Goal: Information Seeking & Learning: Learn about a topic

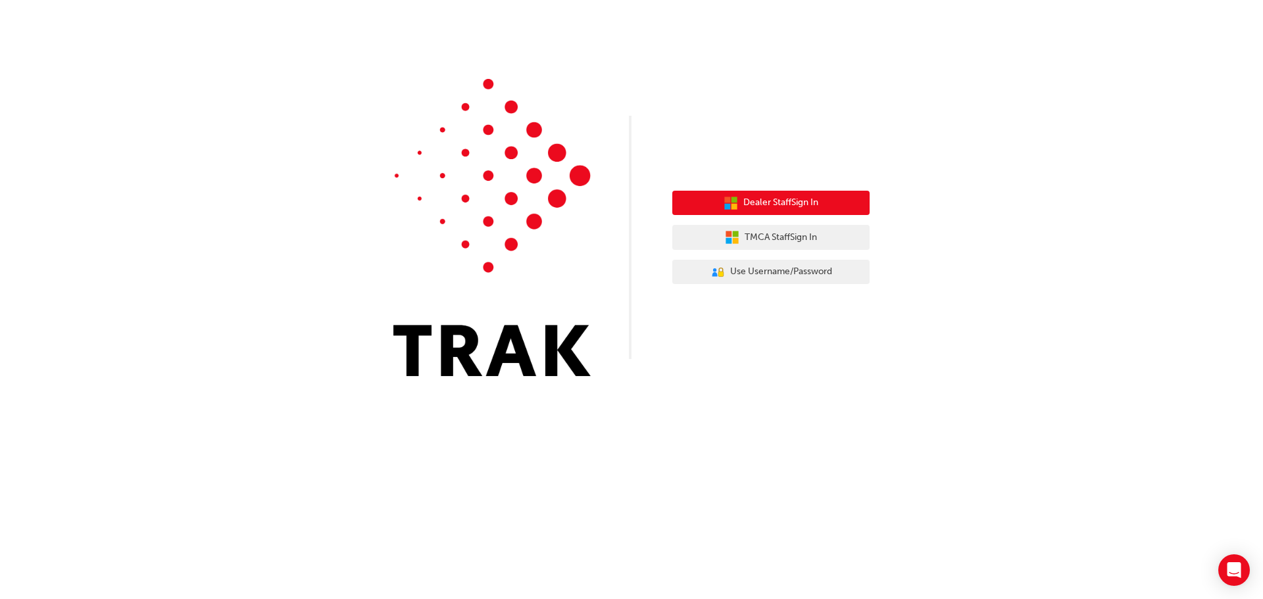
click at [769, 203] on span "Dealer Staff Sign In" at bounding box center [781, 202] width 75 height 15
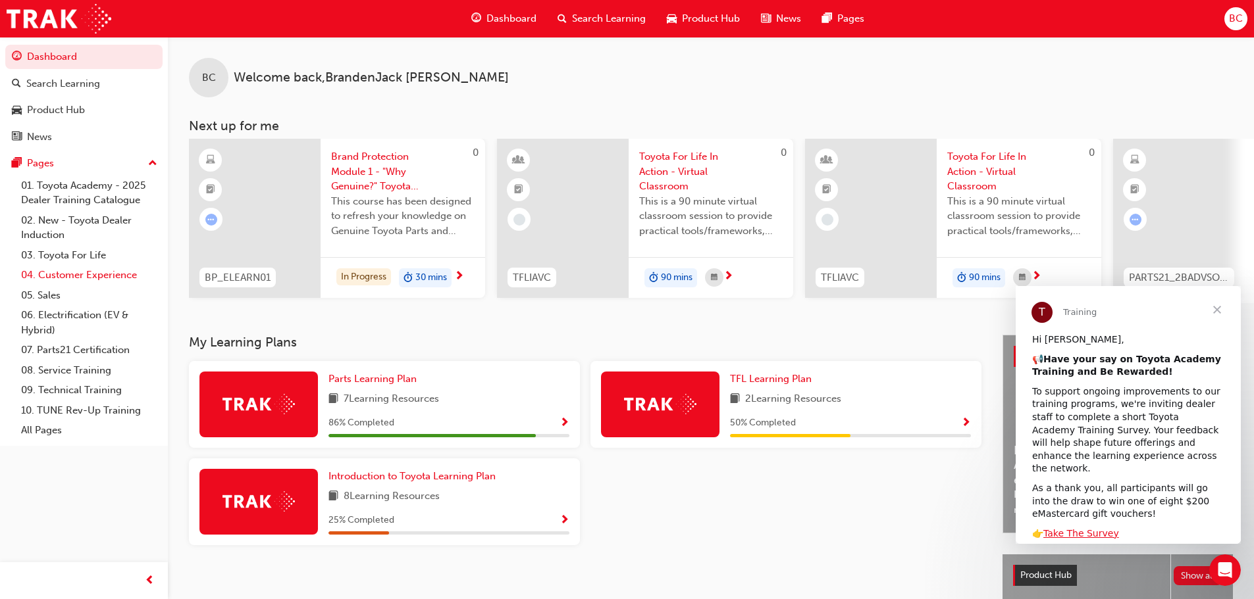
click at [77, 274] on link "04. Customer Experience" at bounding box center [89, 275] width 147 height 20
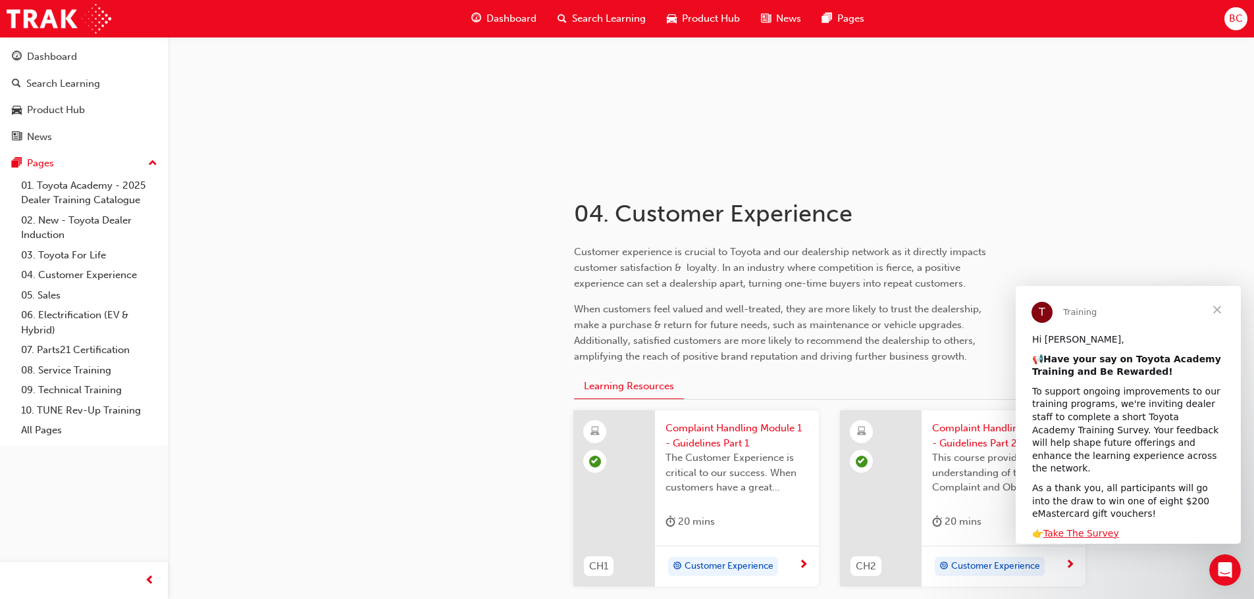
scroll to position [132, 0]
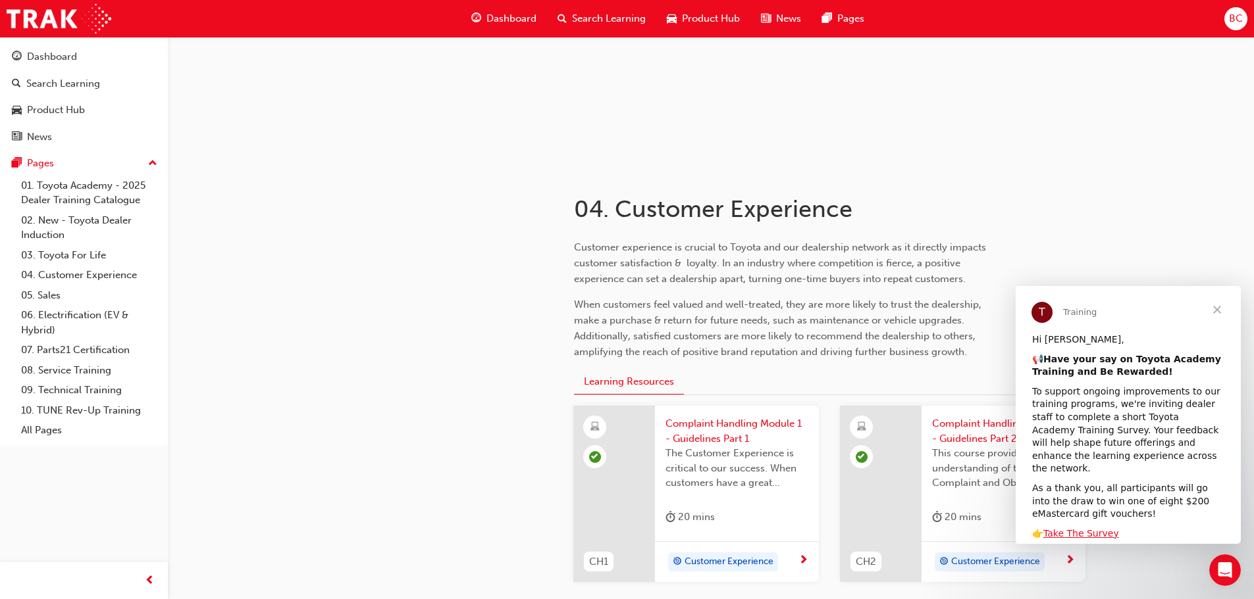
click at [1219, 307] on span "Close" at bounding box center [1216, 309] width 47 height 47
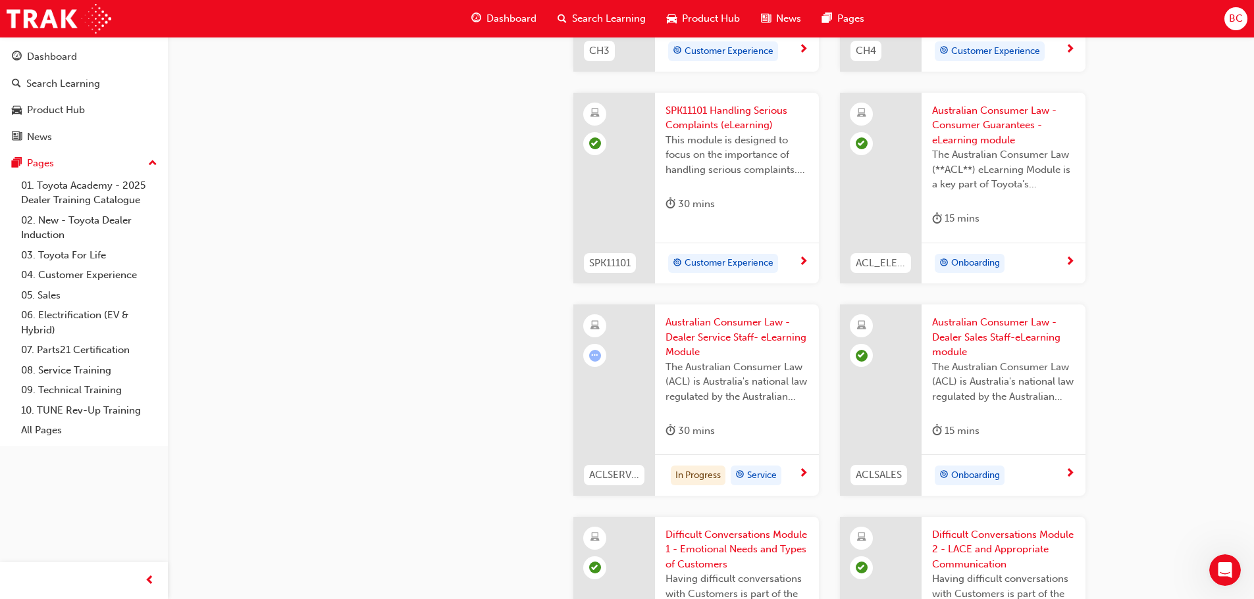
scroll to position [855, 0]
click at [795, 474] on div "In Progress Service" at bounding box center [731, 475] width 133 height 20
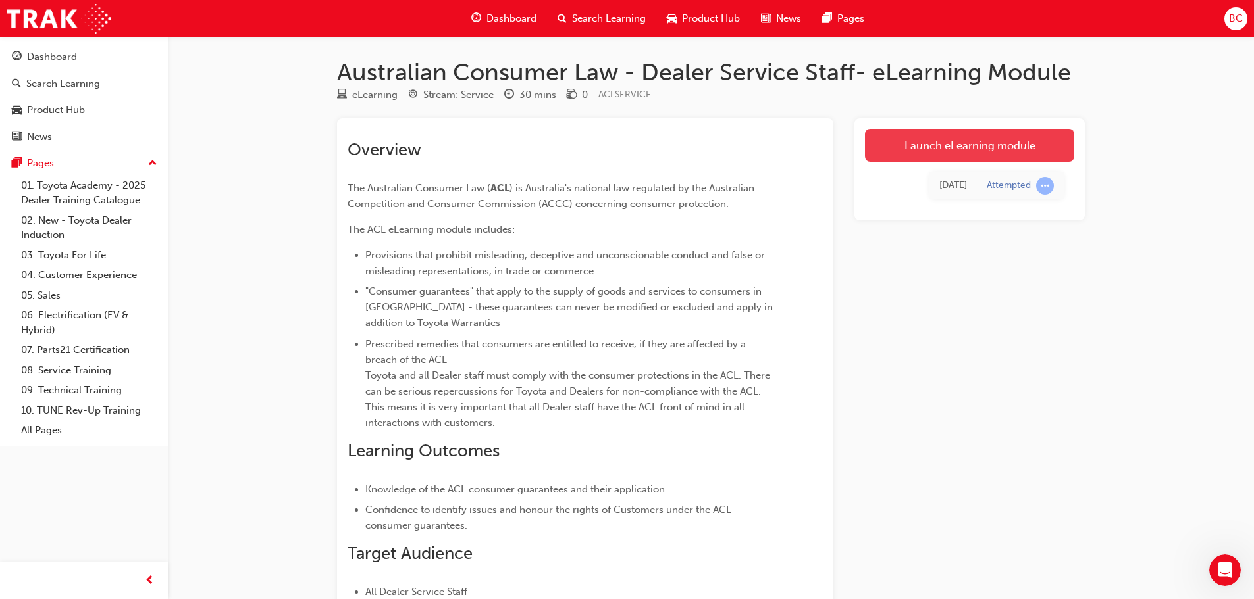
click at [908, 151] on link "Launch eLearning module" at bounding box center [969, 145] width 209 height 33
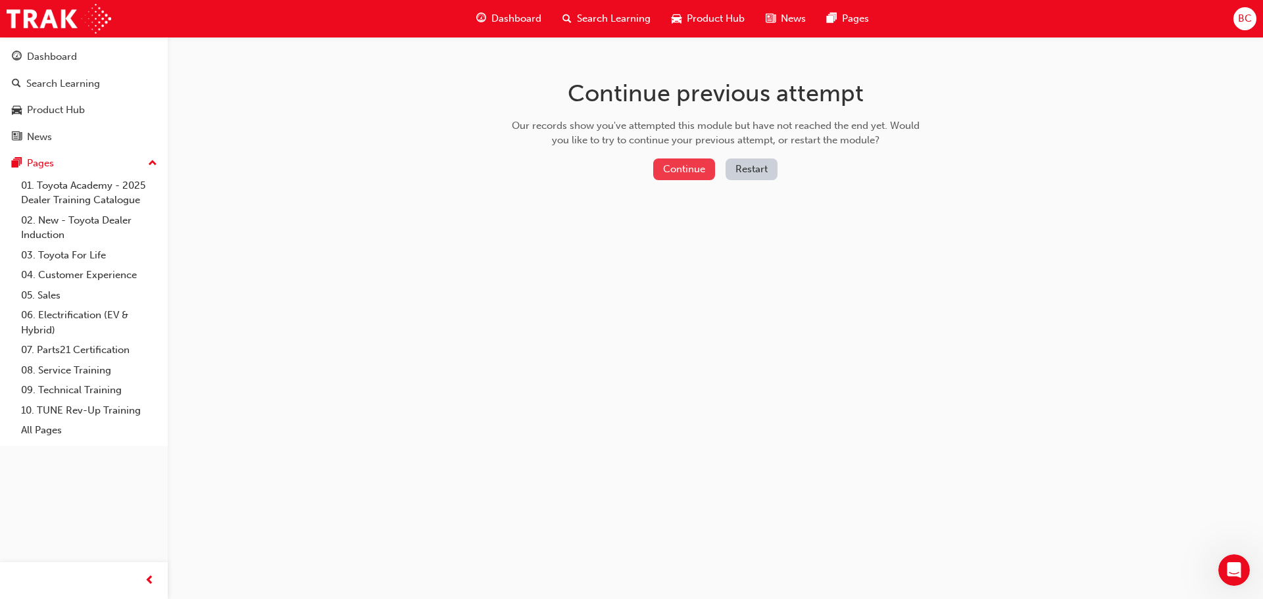
click at [672, 174] on button "Continue" at bounding box center [684, 170] width 62 height 22
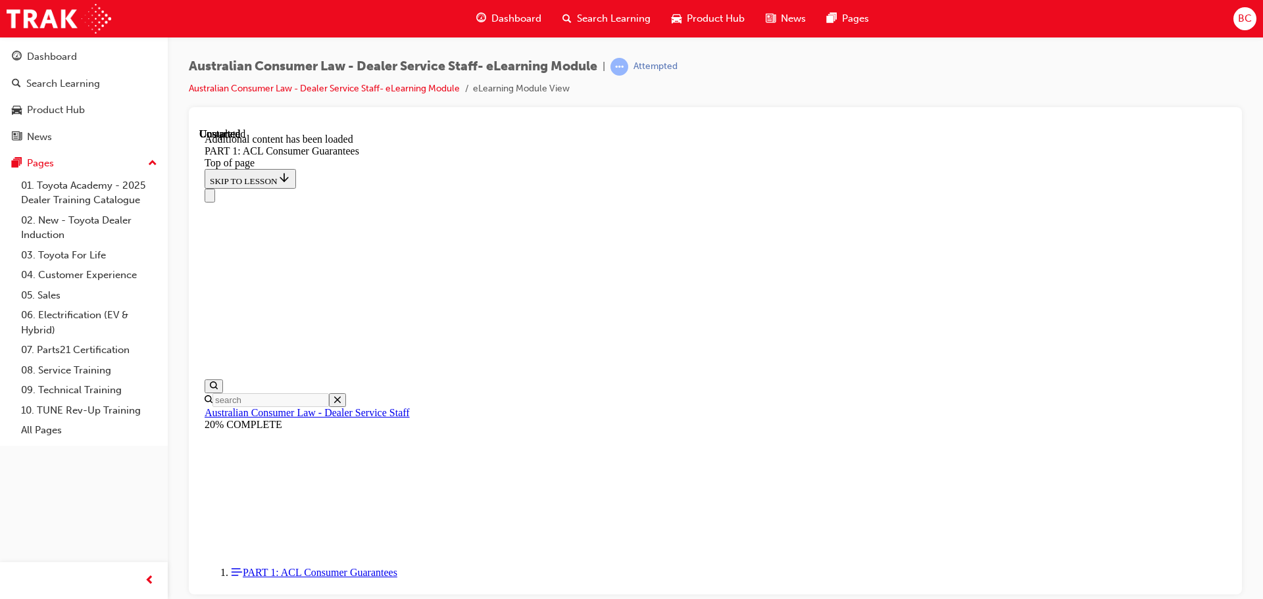
scroll to position [14753, 0]
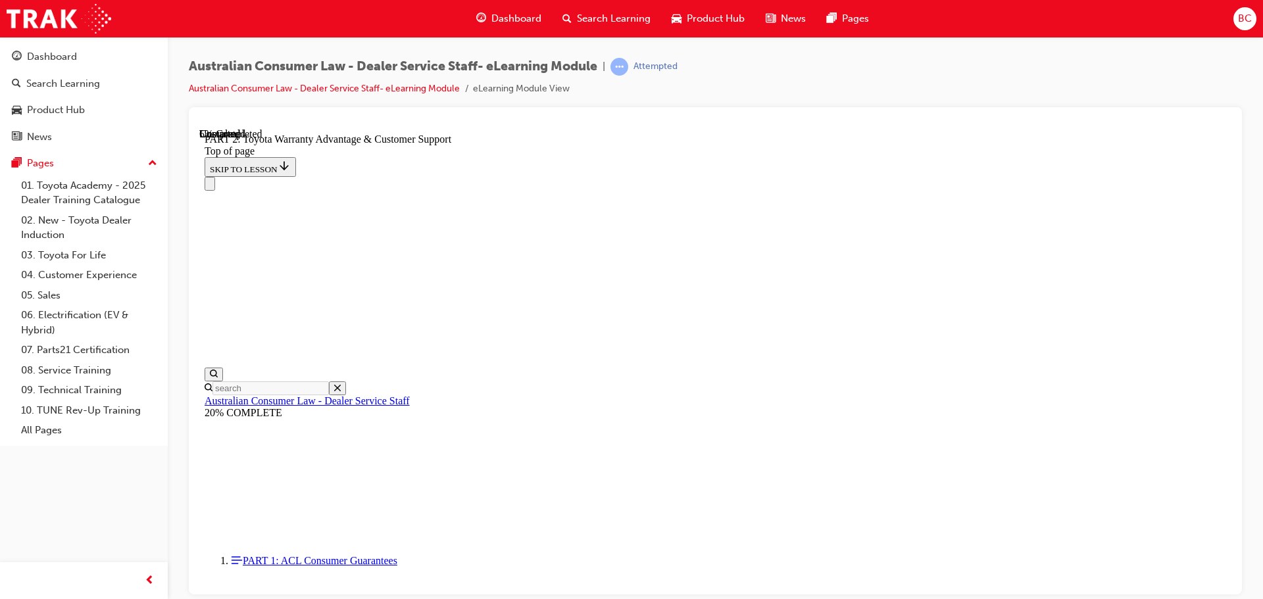
scroll to position [998, 0]
